Goal: Task Accomplishment & Management: Complete application form

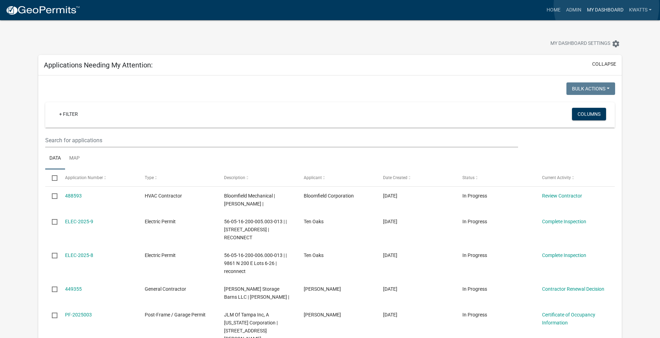
click at [607, 6] on link "My Dashboard" at bounding box center [606, 9] width 42 height 13
click at [608, 15] on link "My Dashboard" at bounding box center [606, 9] width 42 height 13
click at [595, 12] on link "My Dashboard" at bounding box center [606, 9] width 42 height 13
click at [553, 13] on link "Home" at bounding box center [553, 9] width 19 height 13
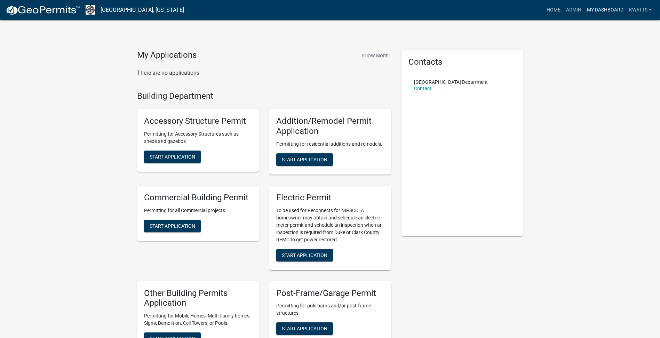
click at [593, 5] on link "My Dashboard" at bounding box center [606, 9] width 42 height 13
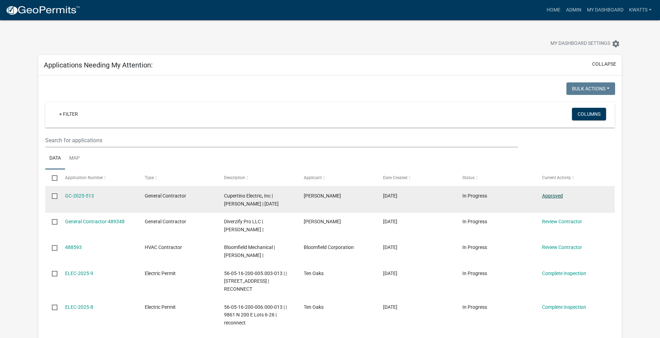
click at [551, 197] on link "Approved" at bounding box center [552, 196] width 21 height 6
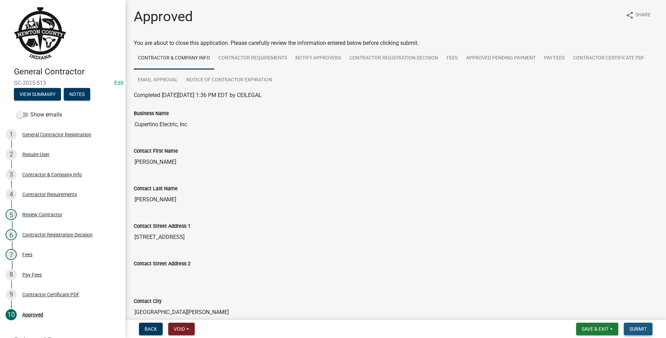
click at [633, 329] on span "Submit" at bounding box center [637, 330] width 17 height 6
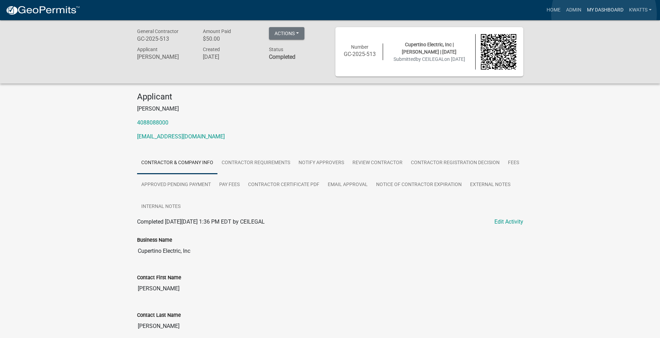
click at [604, 14] on link "My Dashboard" at bounding box center [606, 9] width 42 height 13
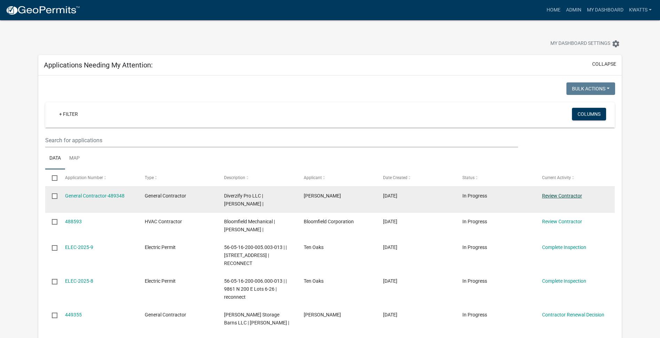
click at [572, 196] on link "Review Contractor" at bounding box center [562, 196] width 40 height 6
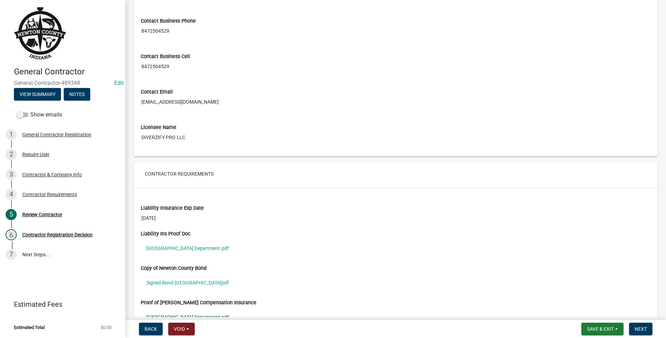
scroll to position [399, 0]
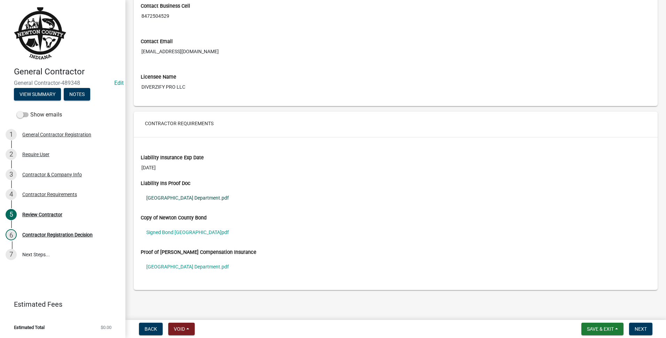
click at [182, 196] on link "[GEOGRAPHIC_DATA] Department.pdf" at bounding box center [396, 198] width 510 height 16
click at [169, 227] on link "Signed Bond [GEOGRAPHIC_DATA]pdf" at bounding box center [396, 233] width 510 height 16
click at [209, 269] on link "[GEOGRAPHIC_DATA] Department.pdf" at bounding box center [396, 267] width 510 height 16
click at [637, 324] on button "Next" at bounding box center [640, 329] width 23 height 13
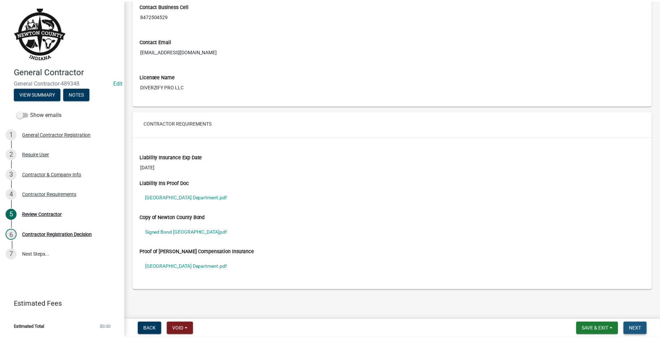
scroll to position [0, 0]
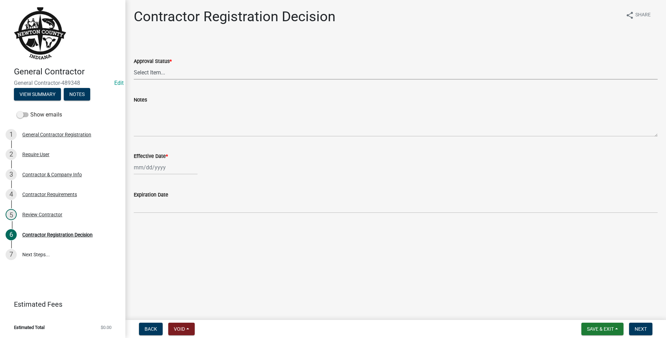
click at [194, 75] on select "Select Item... Approved Denied" at bounding box center [396, 72] width 524 height 14
click at [134, 65] on select "Select Item... Approved Denied" at bounding box center [396, 72] width 524 height 14
select select "4b86b809-39dd-4c68-9f3d-fdb3e7050482"
select select "10"
select select "2025"
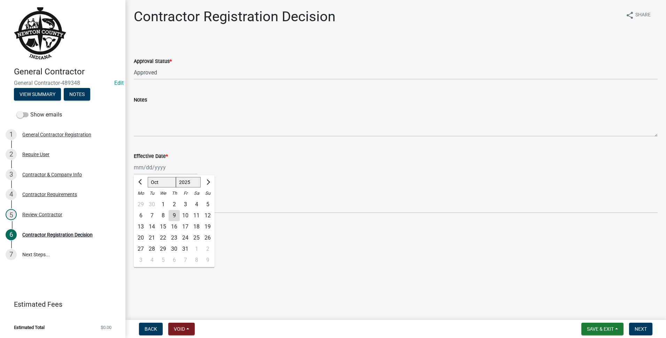
click at [160, 167] on div "[PERSON_NAME] Feb Mar Apr [PERSON_NAME][DATE] Oct Nov [DATE] 1526 1527 1528 152…" at bounding box center [166, 167] width 64 height 14
click at [171, 212] on div "9" at bounding box center [174, 215] width 11 height 11
type input "[DATE]"
click at [636, 329] on span "Next" at bounding box center [640, 330] width 12 height 6
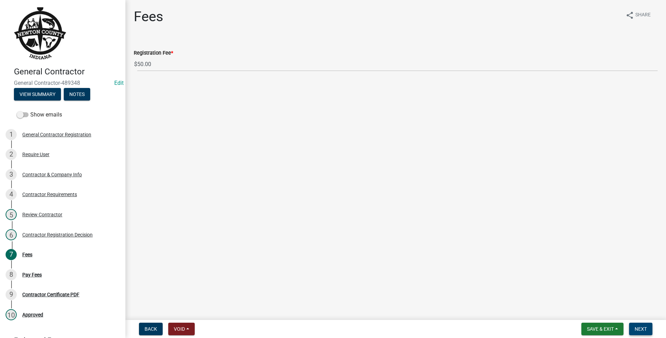
click at [650, 325] on button "Next" at bounding box center [640, 329] width 23 height 13
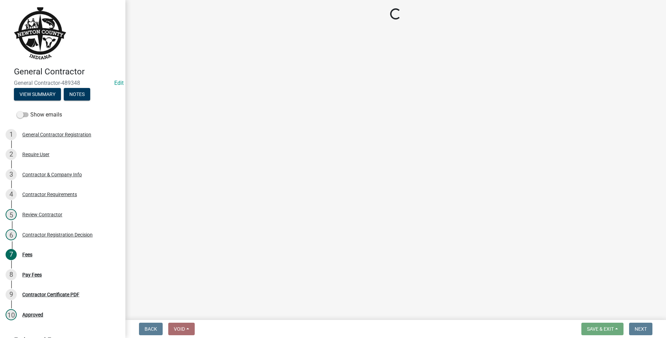
select select "3: 3"
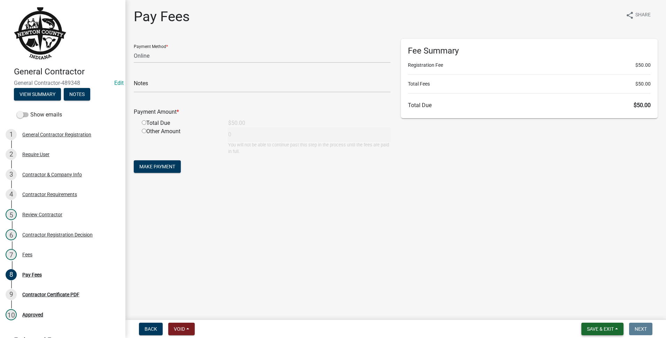
click at [596, 323] on button "Save & Exit" at bounding box center [602, 329] width 42 height 13
click at [595, 312] on button "Save & Exit" at bounding box center [595, 311] width 56 height 17
